Goal: Communication & Community: Ask a question

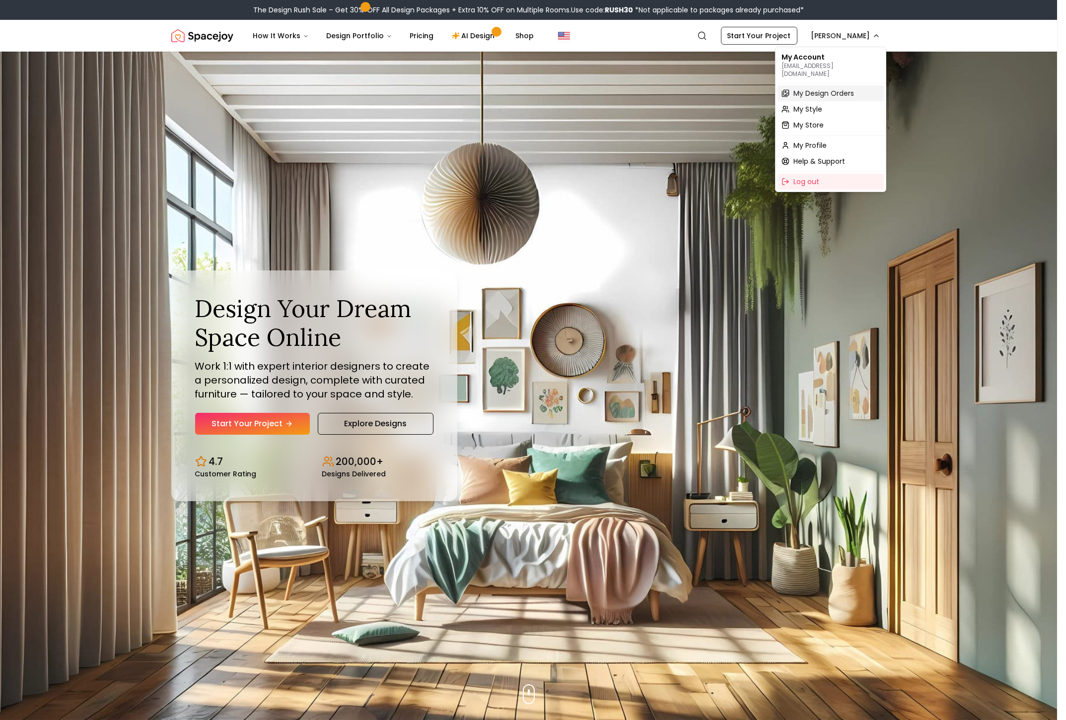
click at [825, 88] on span "My Design Orders" at bounding box center [823, 93] width 61 height 10
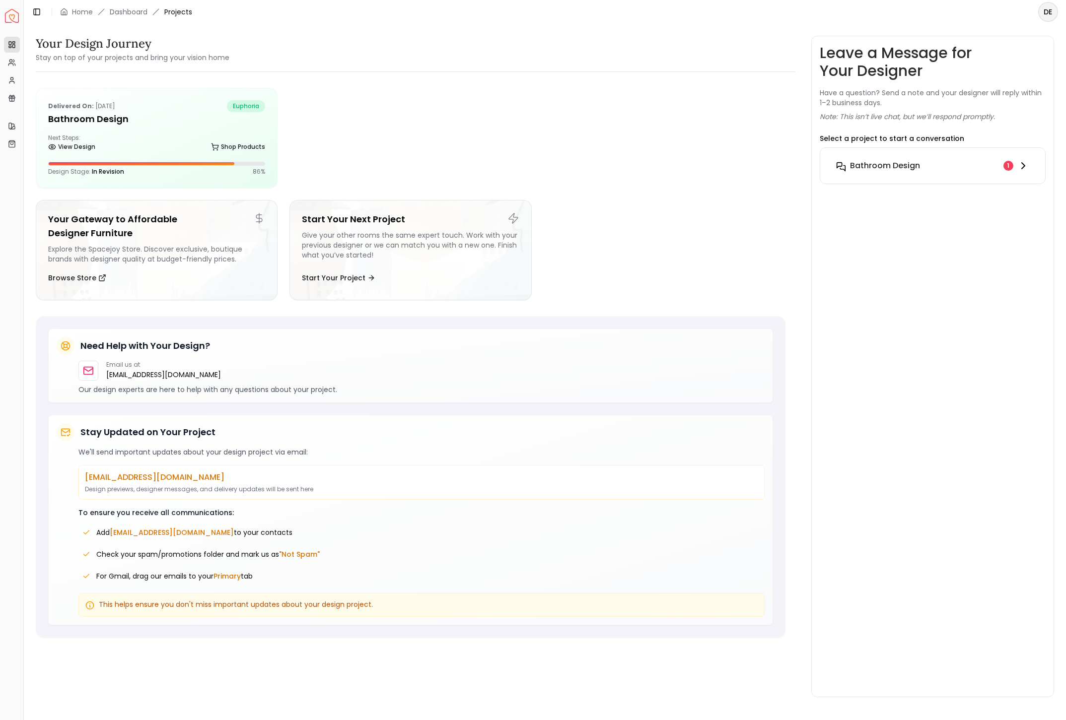
click at [1021, 164] on icon at bounding box center [1023, 166] width 12 height 12
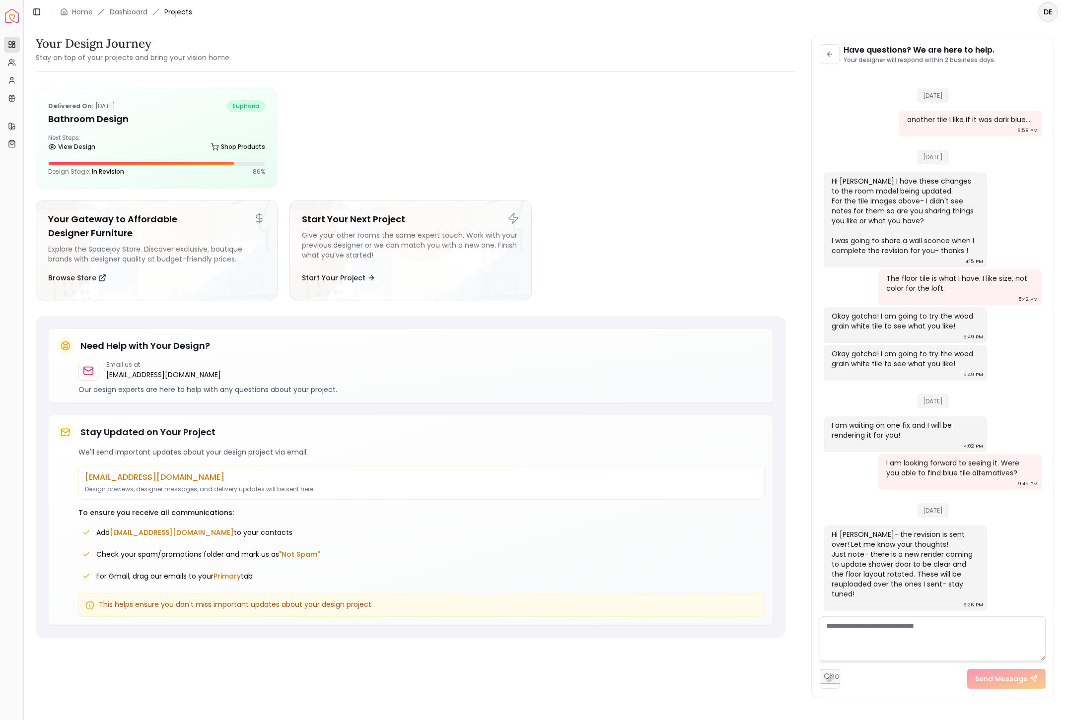
scroll to position [1432, 0]
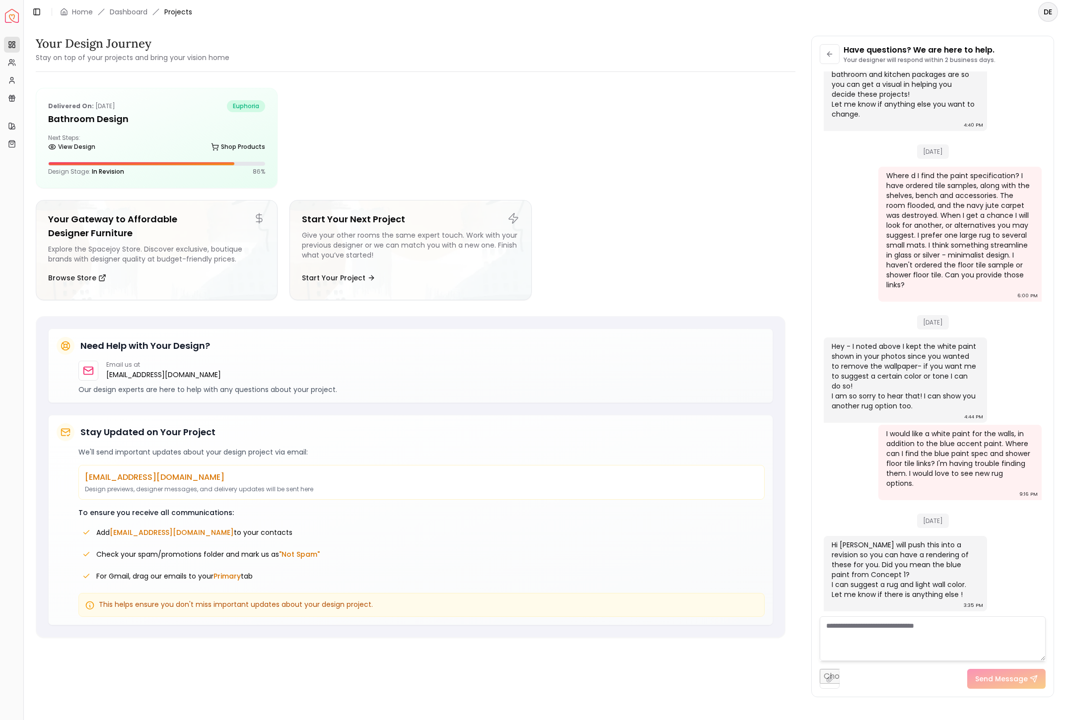
click at [922, 626] on textarea at bounding box center [932, 638] width 226 height 45
type textarea "**********"
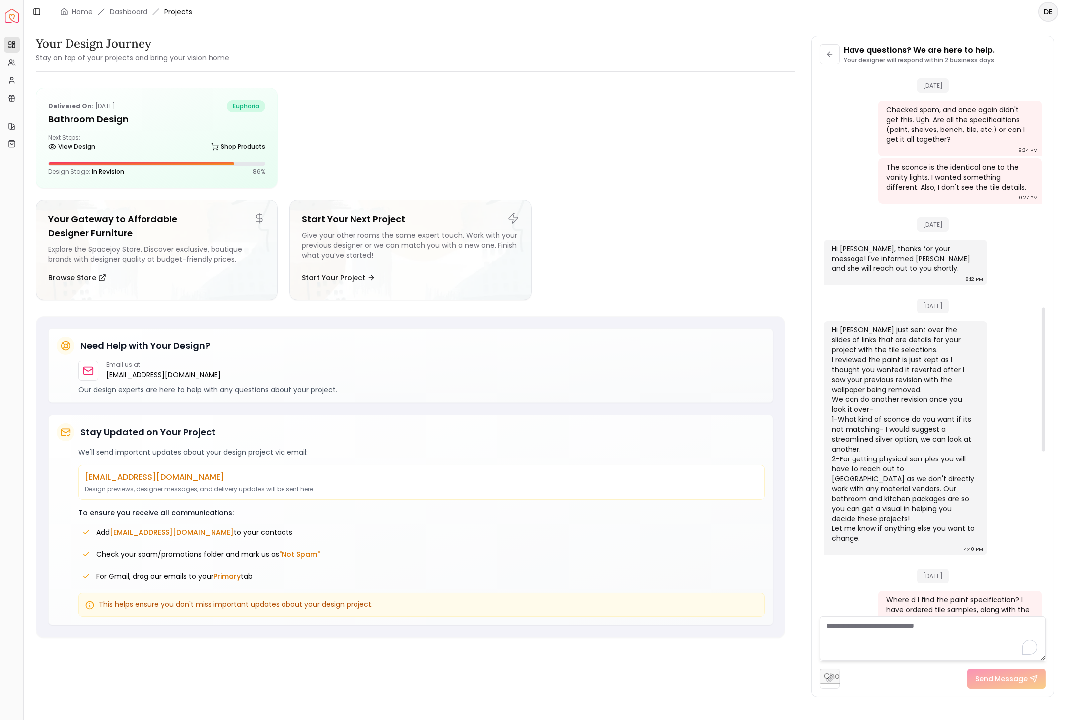
scroll to position [760, 0]
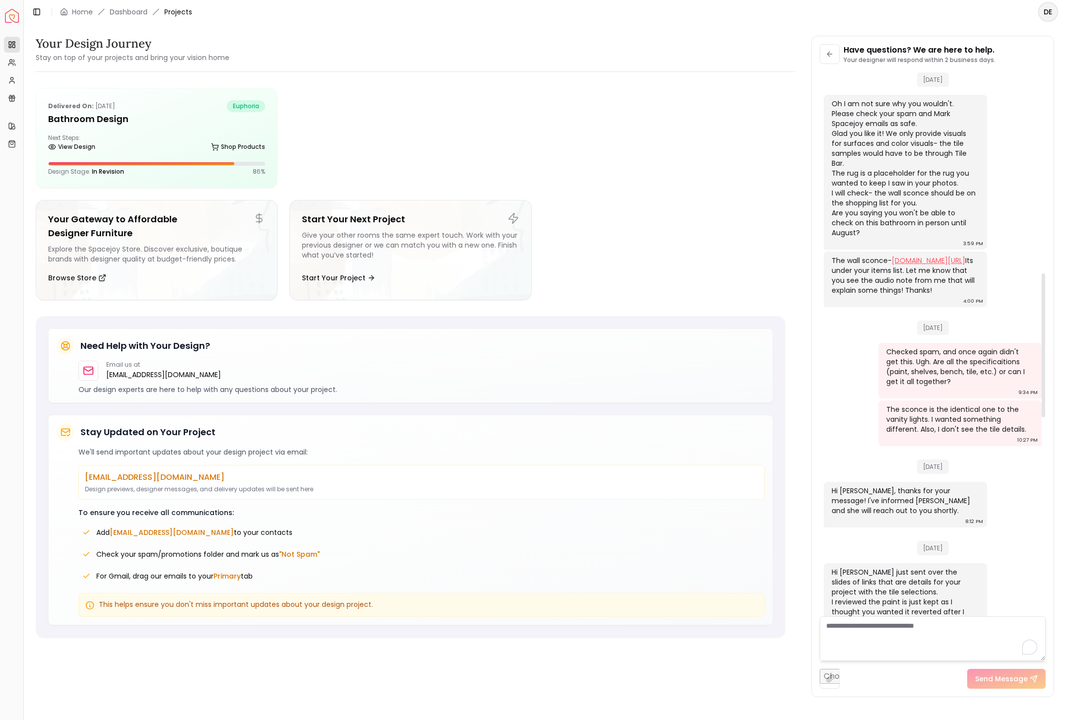
click at [904, 266] on link "[DOMAIN_NAME][URL]" at bounding box center [927, 261] width 73 height 10
click at [881, 635] on textarea "To enrich screen reader interactions, please activate Accessibility in Grammarl…" at bounding box center [931, 638] width 225 height 45
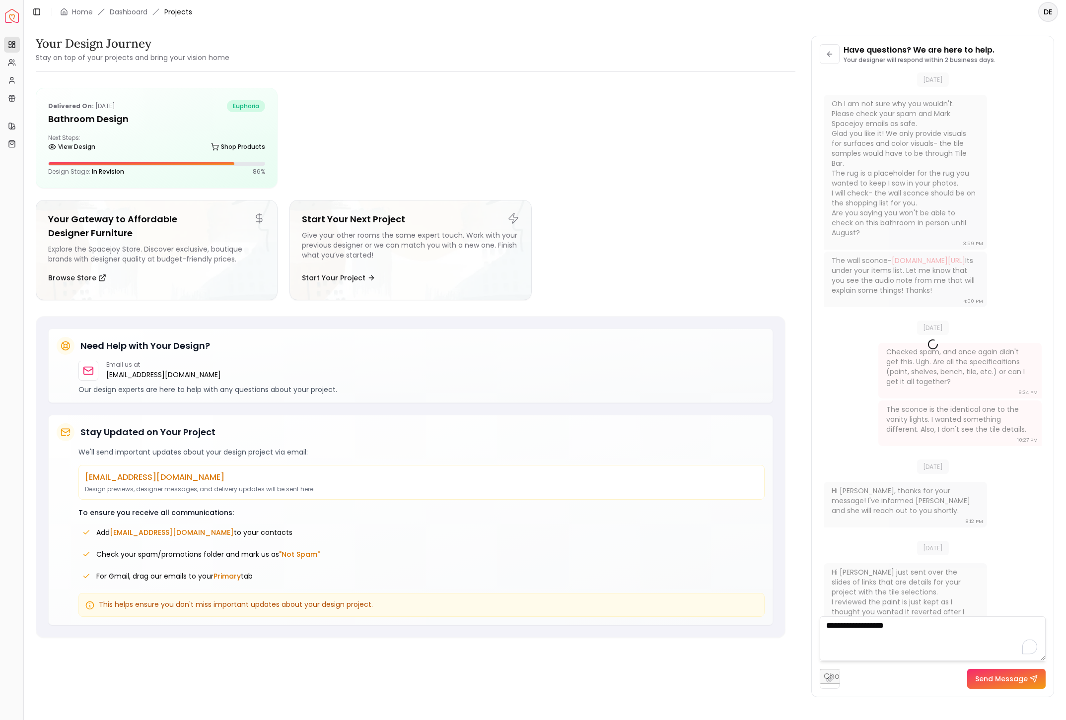
type textarea "**********"
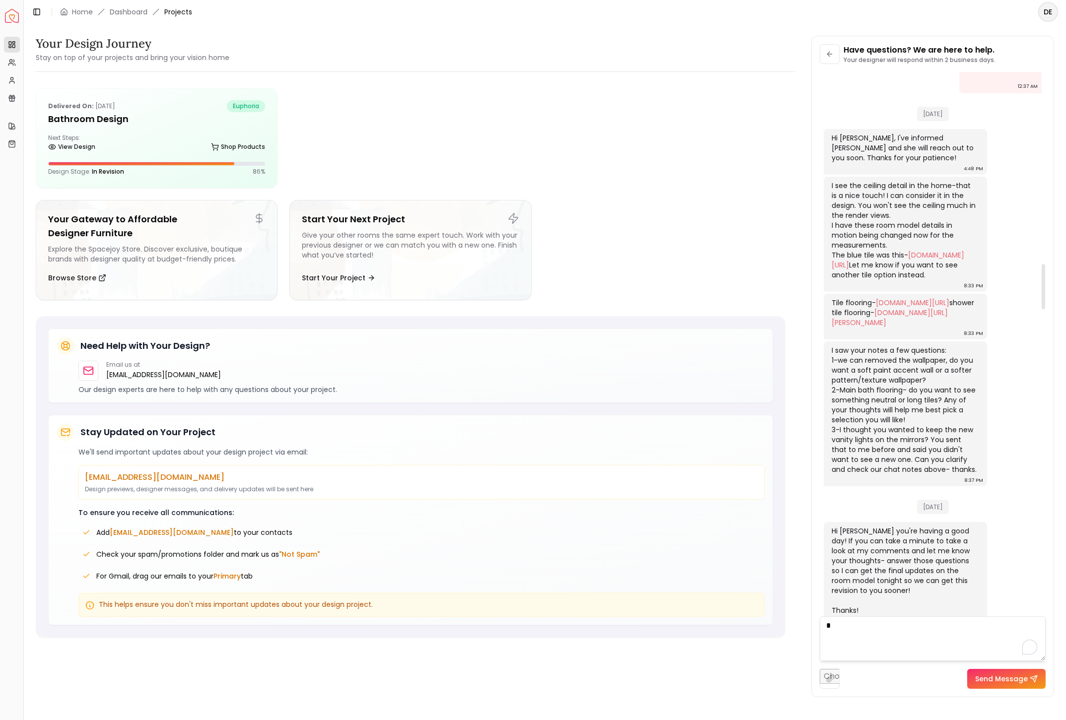
scroll to position [2304, 0]
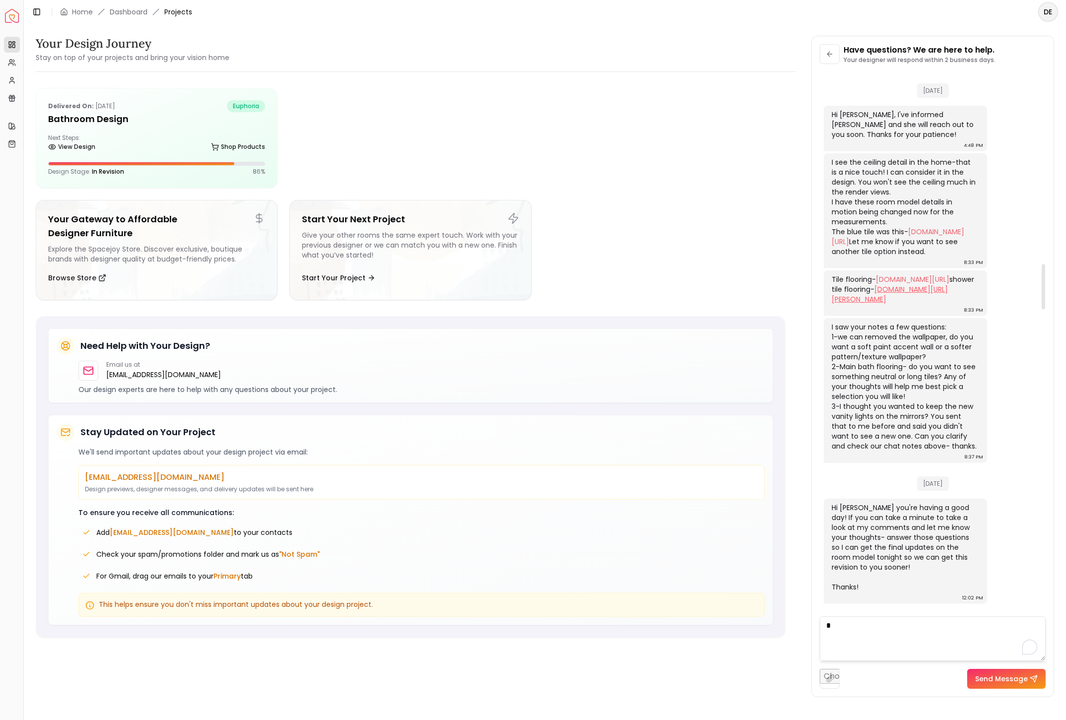
type textarea "*"
click at [879, 304] on link "[DOMAIN_NAME][URL][PERSON_NAME]" at bounding box center [889, 294] width 116 height 20
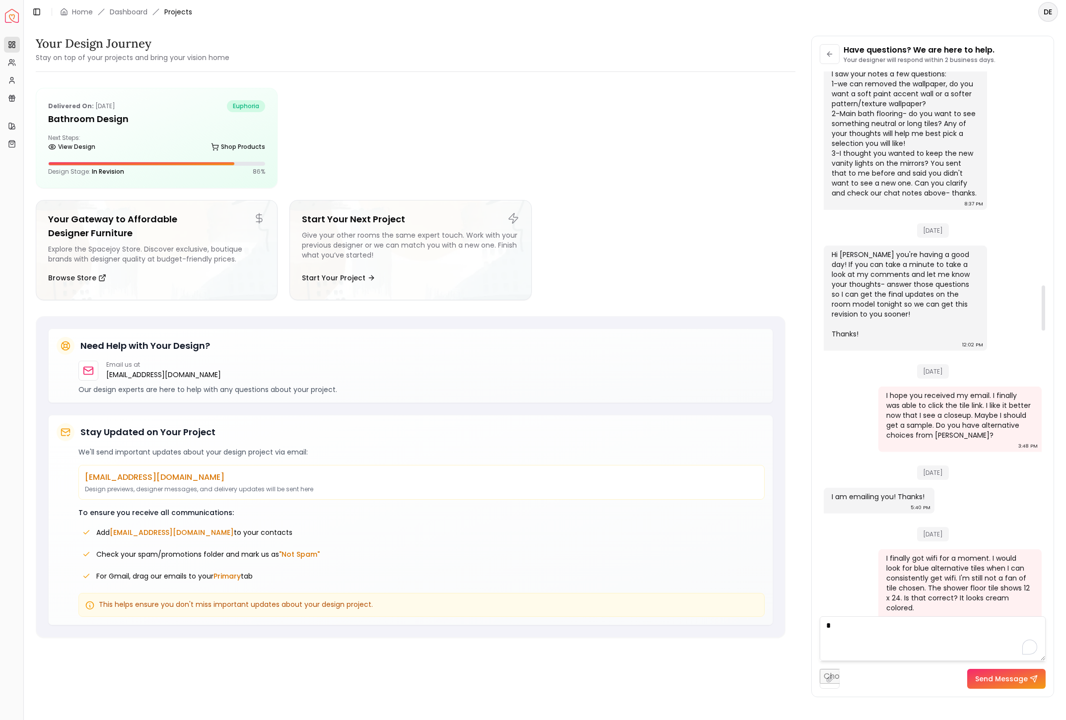
scroll to position [2570, 0]
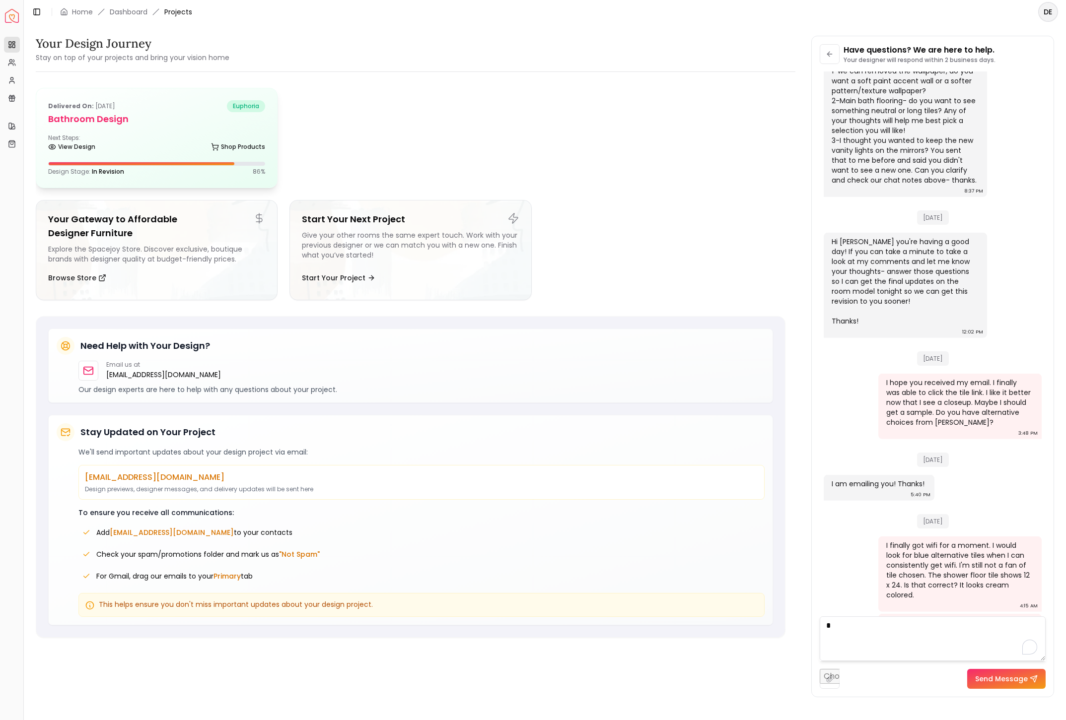
click at [250, 155] on div "Delivered on: [DATE] euphoria Bathroom Design Next Steps: View Design Shop Prod…" at bounding box center [156, 137] width 241 height 99
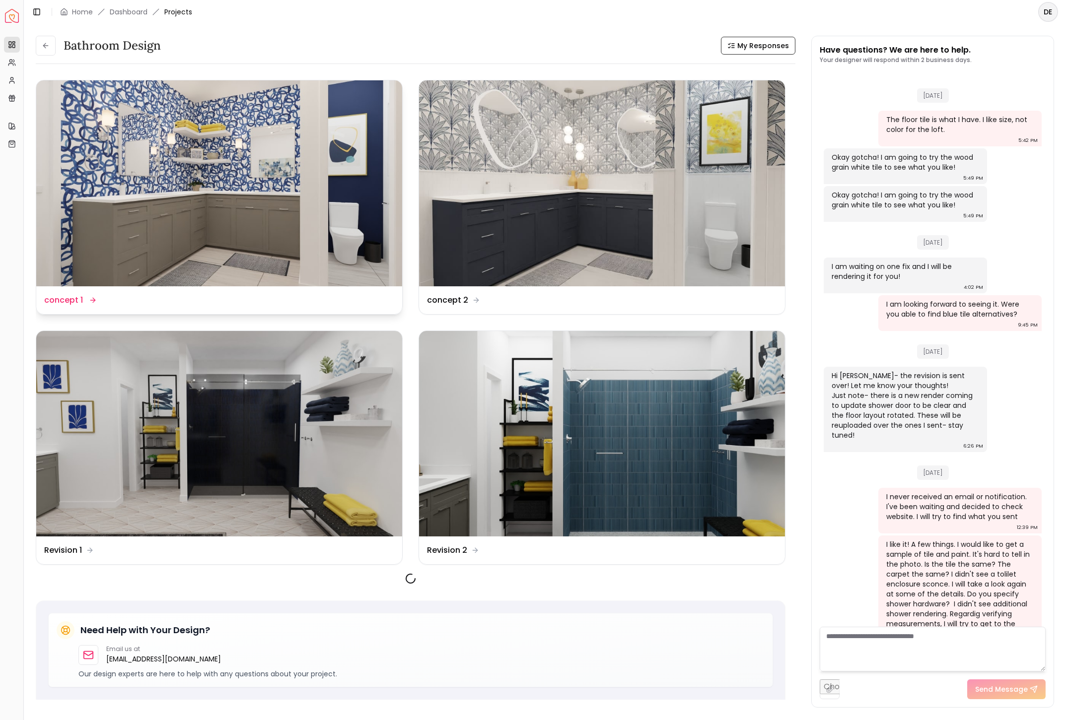
scroll to position [1371, 0]
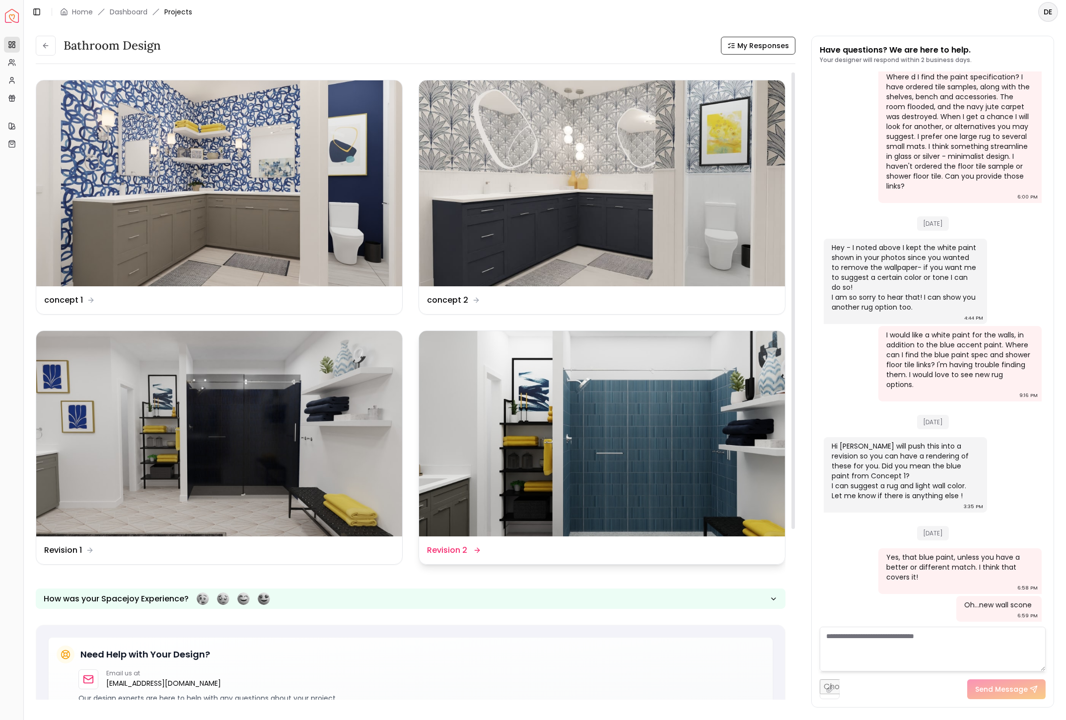
click at [612, 490] on img at bounding box center [602, 434] width 366 height 206
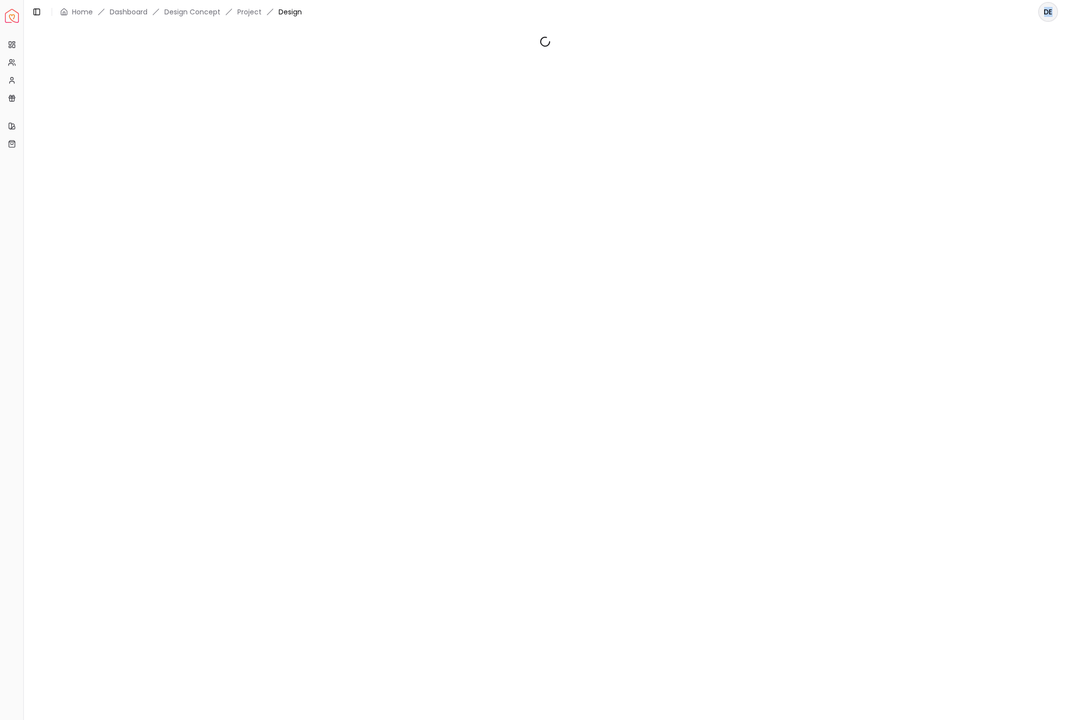
click at [612, 490] on div at bounding box center [545, 366] width 1042 height 685
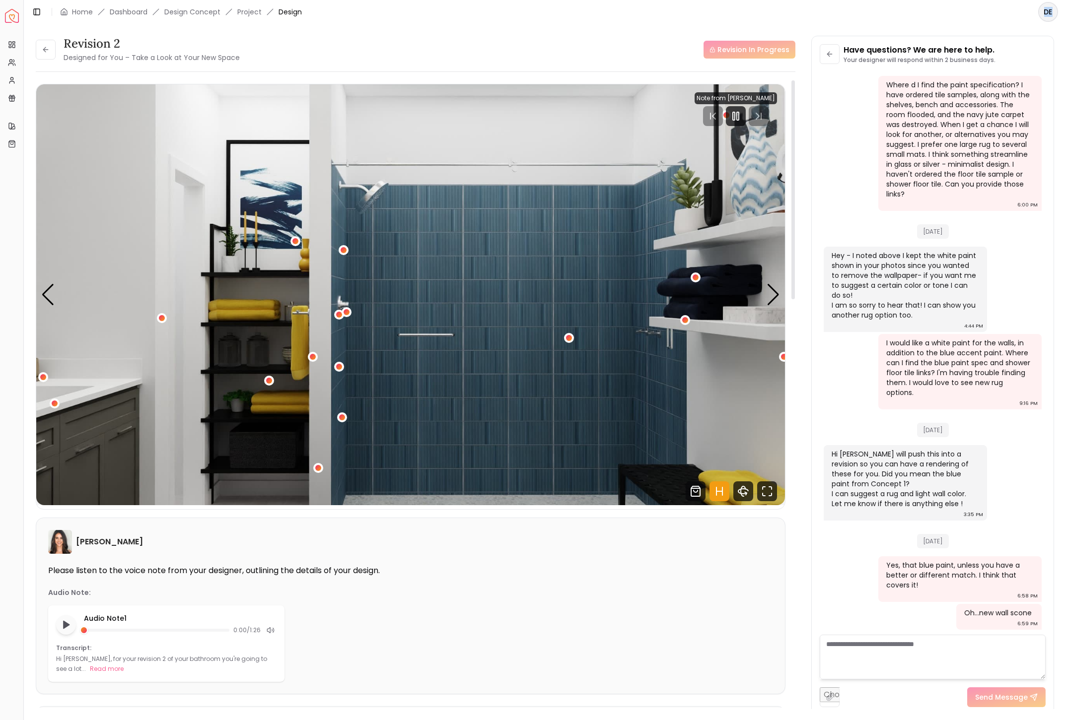
scroll to position [9, 0]
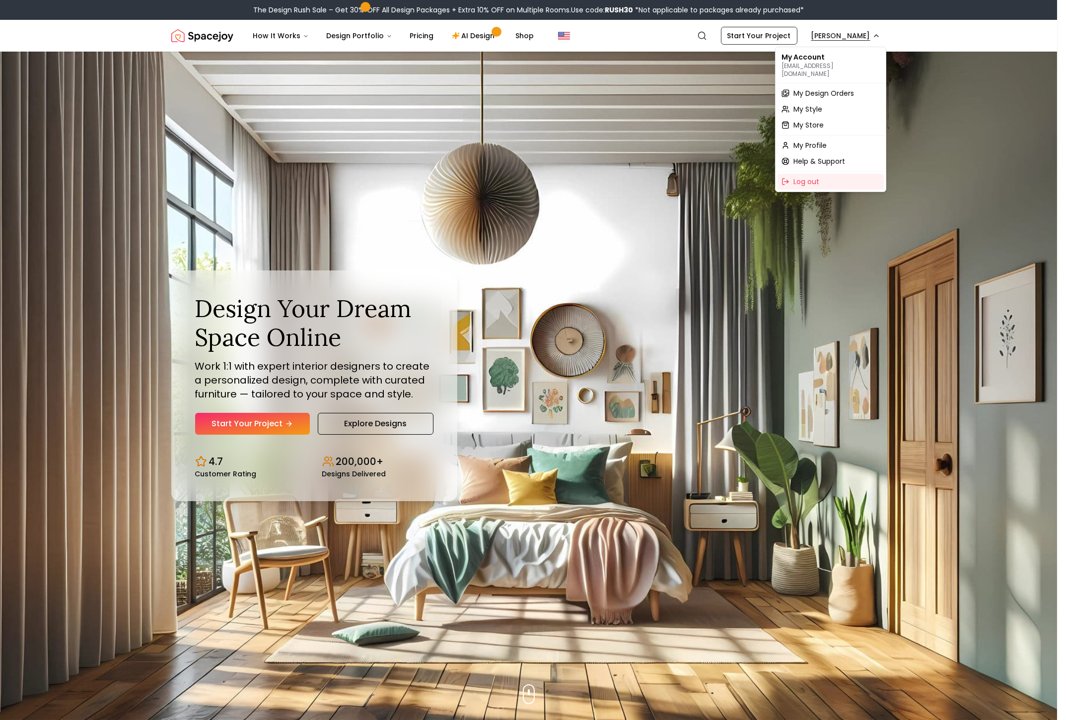
click at [815, 90] on span "My Design Orders" at bounding box center [823, 93] width 61 height 10
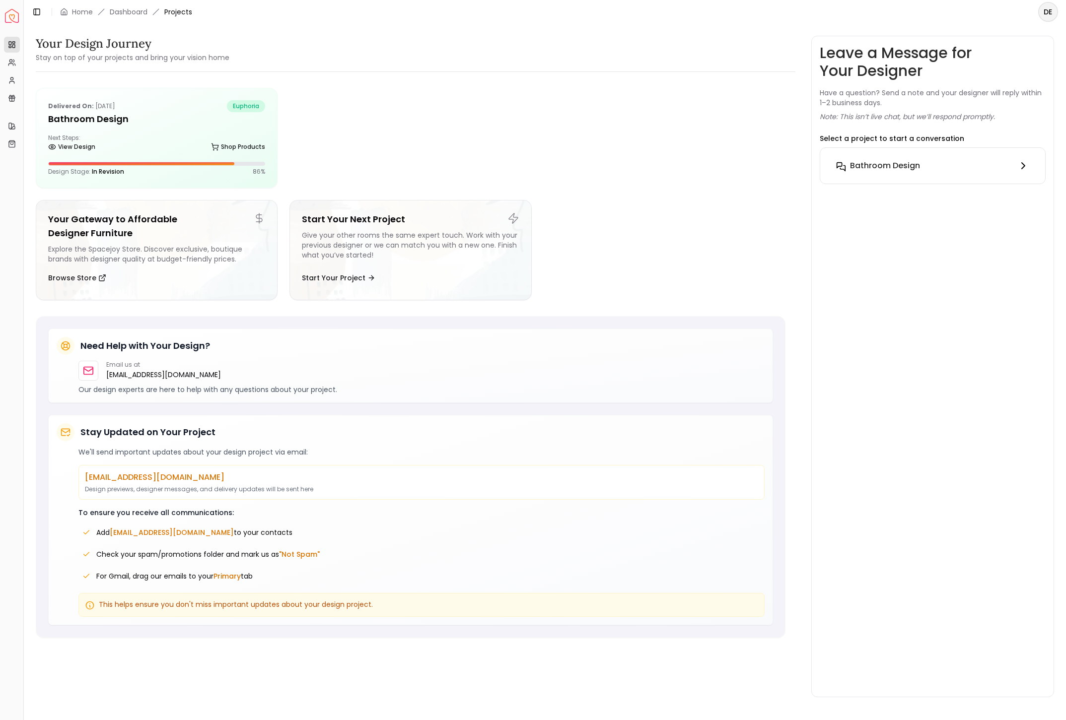
click at [1026, 165] on icon at bounding box center [1023, 166] width 12 height 12
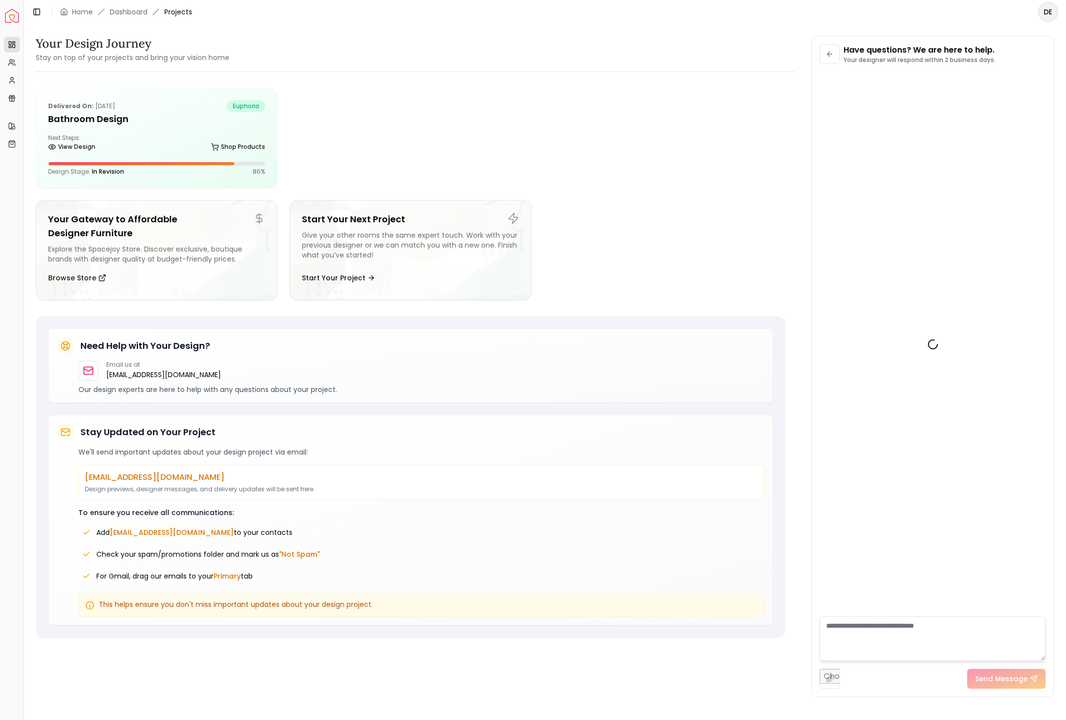
scroll to position [1382, 0]
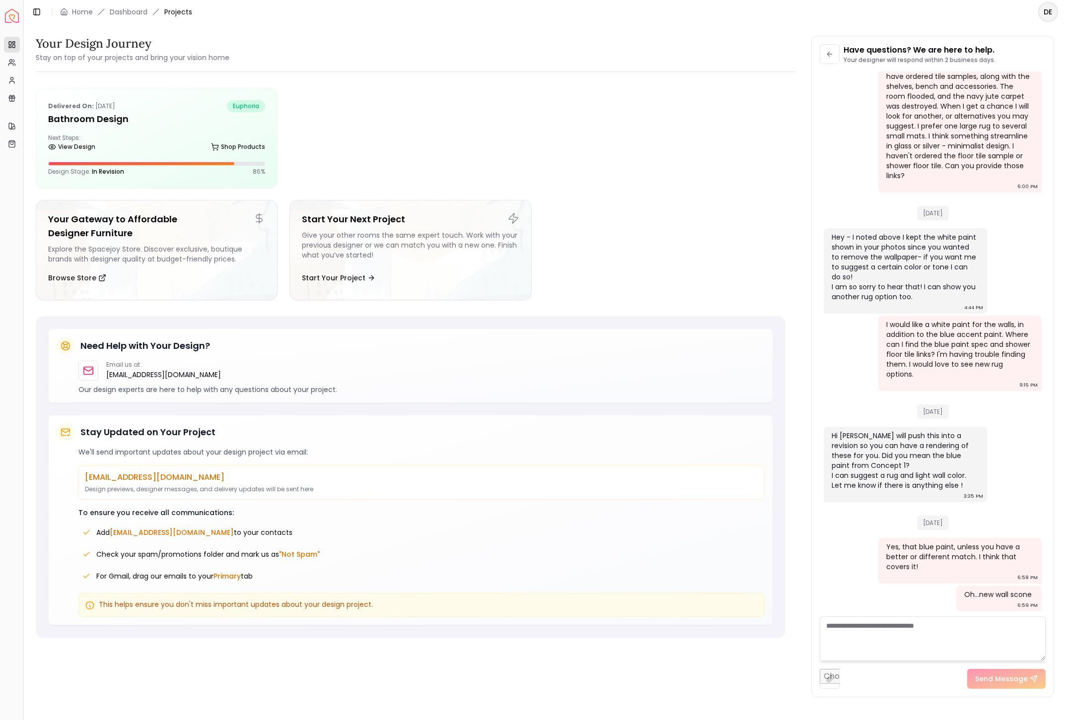
click at [860, 632] on textarea at bounding box center [932, 638] width 226 height 45
click at [882, 640] on textarea "**********" at bounding box center [931, 638] width 225 height 45
paste textarea "**********"
type textarea "**********"
click at [1012, 682] on button "Send Message" at bounding box center [1006, 679] width 78 height 20
